Goal: Task Accomplishment & Management: Complete application form

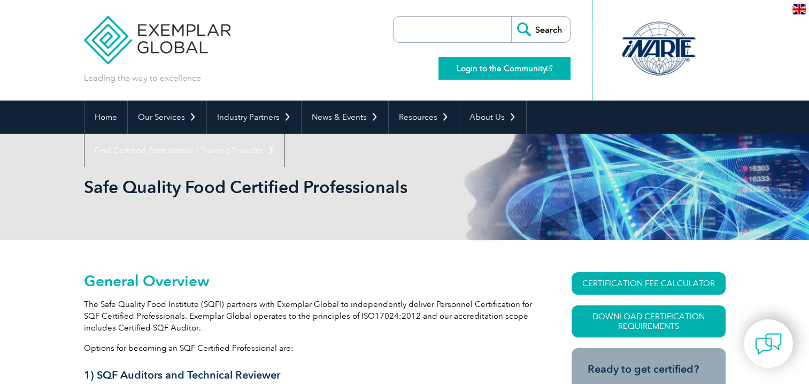
click at [509, 73] on link "Login to the Community" at bounding box center [505, 68] width 132 height 22
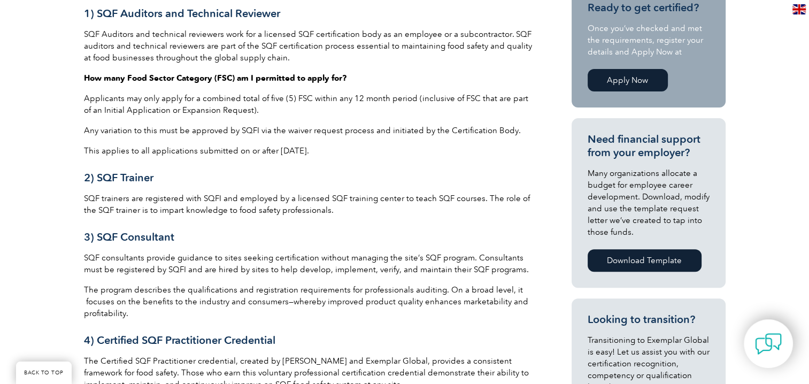
scroll to position [214, 0]
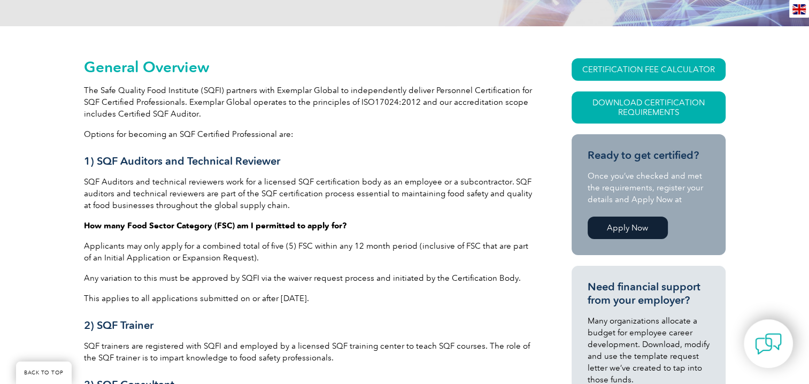
click at [632, 228] on link "Apply Now" at bounding box center [628, 228] width 80 height 22
